Goal: Transaction & Acquisition: Subscribe to service/newsletter

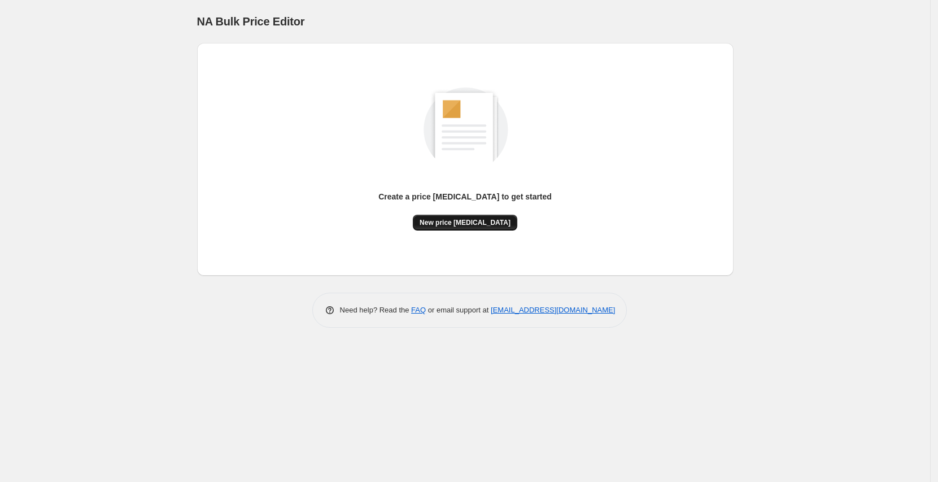
click at [474, 221] on span "New price change job" at bounding box center [465, 222] width 91 height 9
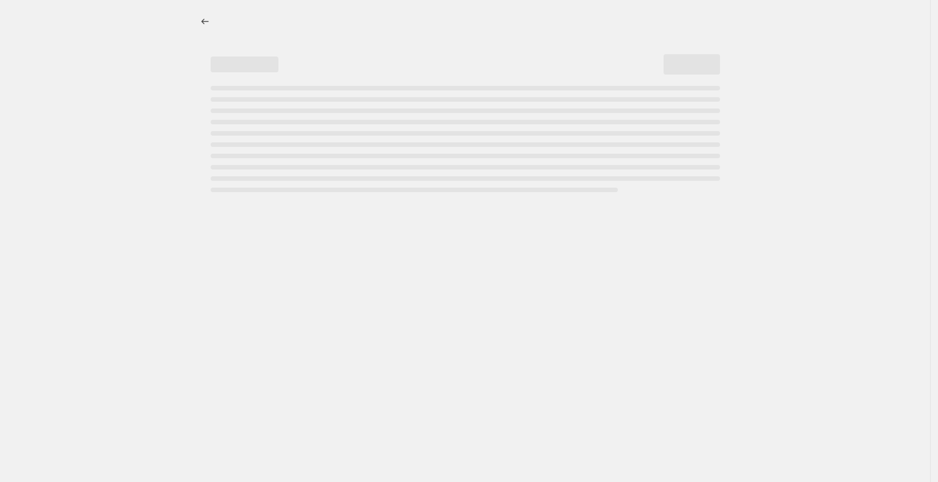
select select "percentage"
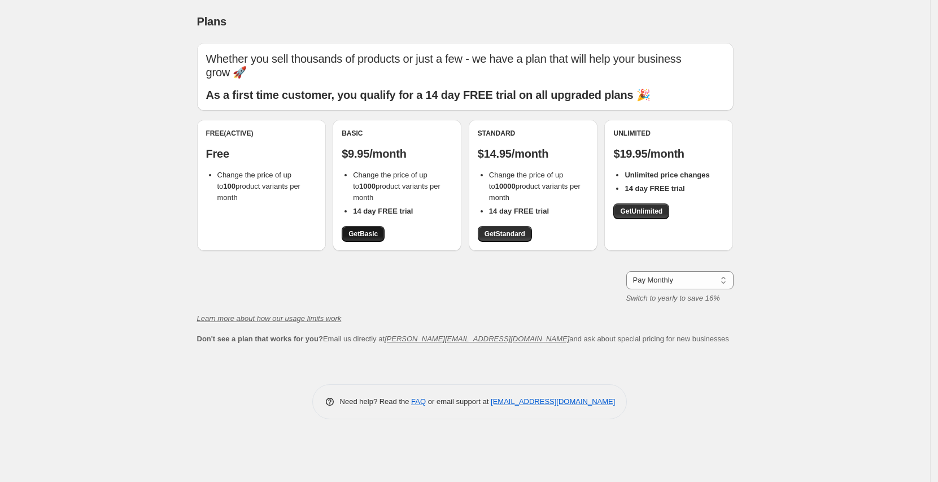
click at [365, 238] on link "Get Basic" at bounding box center [363, 234] width 43 height 16
click at [497, 233] on span "Get Standard" at bounding box center [505, 233] width 41 height 9
